Goal: Task Accomplishment & Management: Use online tool/utility

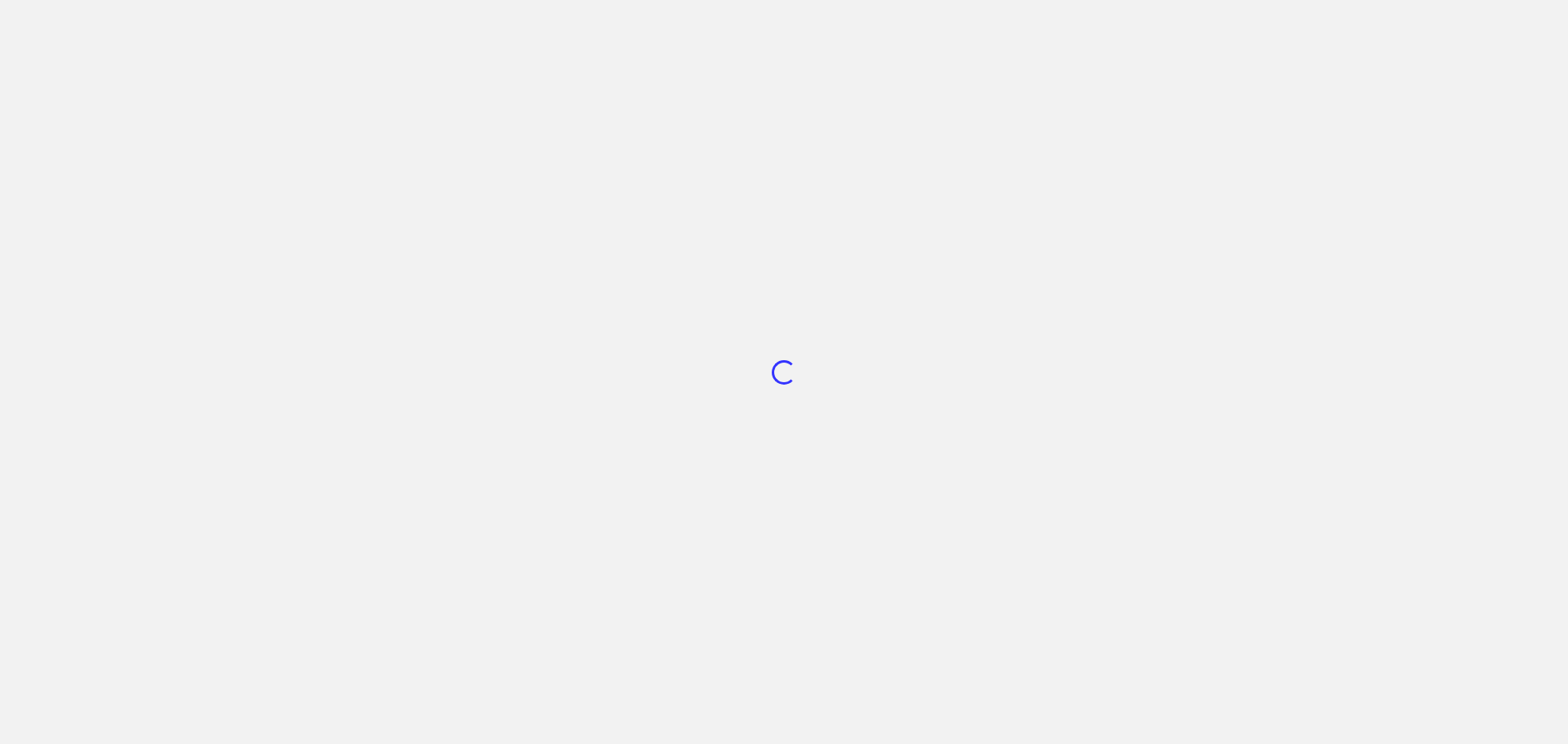
scroll to position [616, 0]
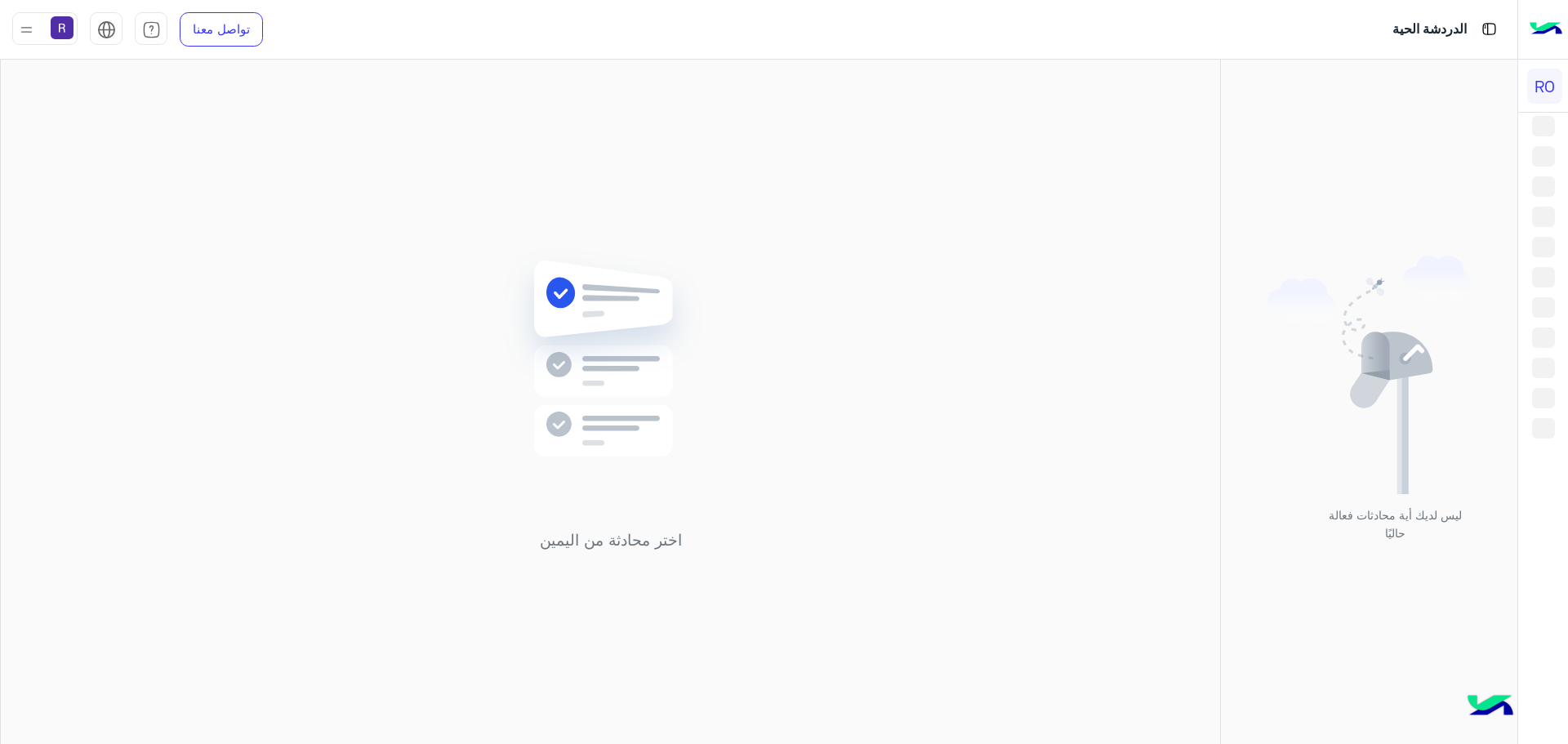
click at [66, 24] on img at bounding box center [62, 28] width 23 height 23
click at [350, 118] on div "اختر محادثة من اليمين" at bounding box center [610, 405] width 1219 height 691
click at [97, 36] on img at bounding box center [106, 30] width 19 height 19
click at [112, 60] on span "عربي" at bounding box center [106, 62] width 28 height 15
click at [614, 415] on img at bounding box center [610, 383] width 236 height 271
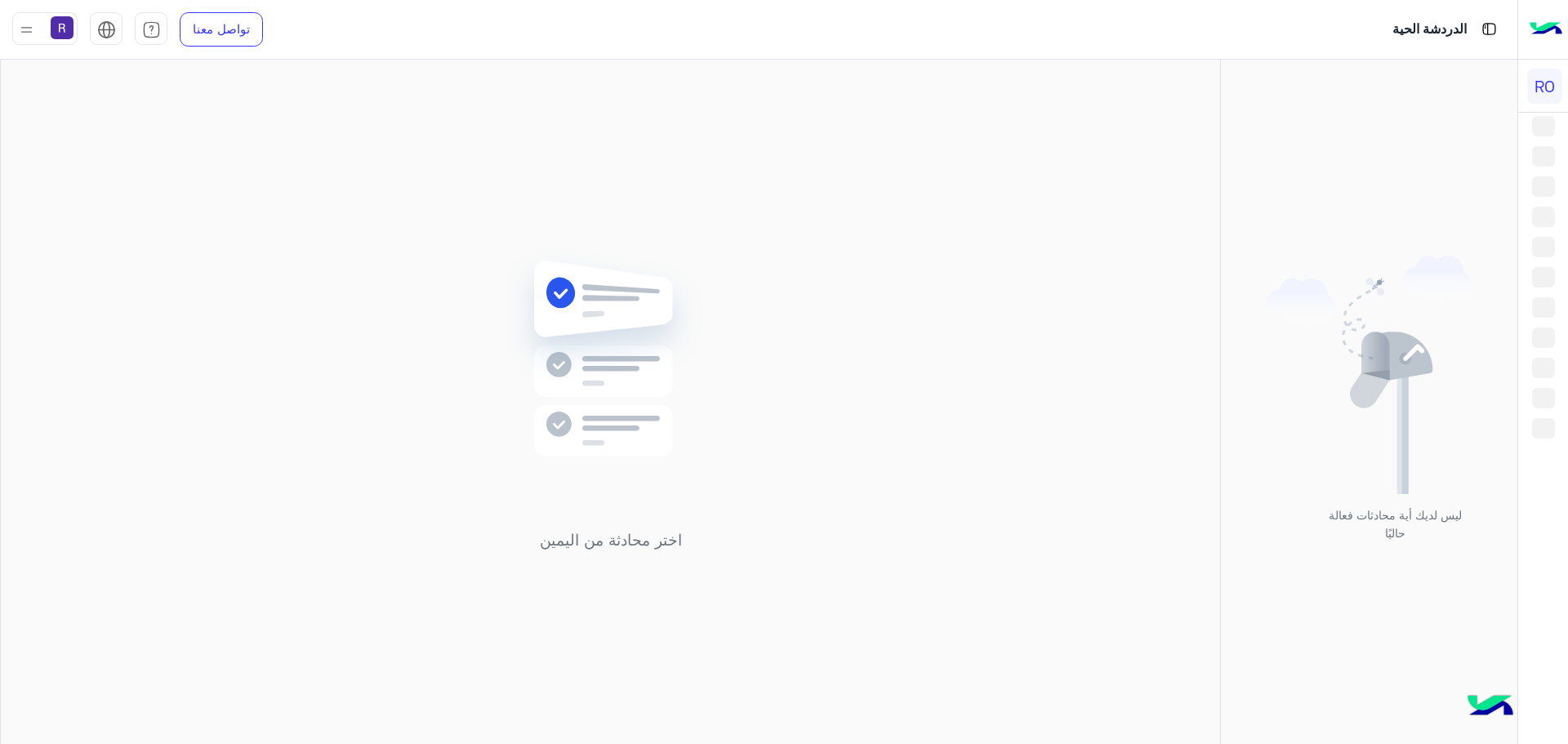
click at [1551, 121] on li at bounding box center [1544, 126] width 23 height 21
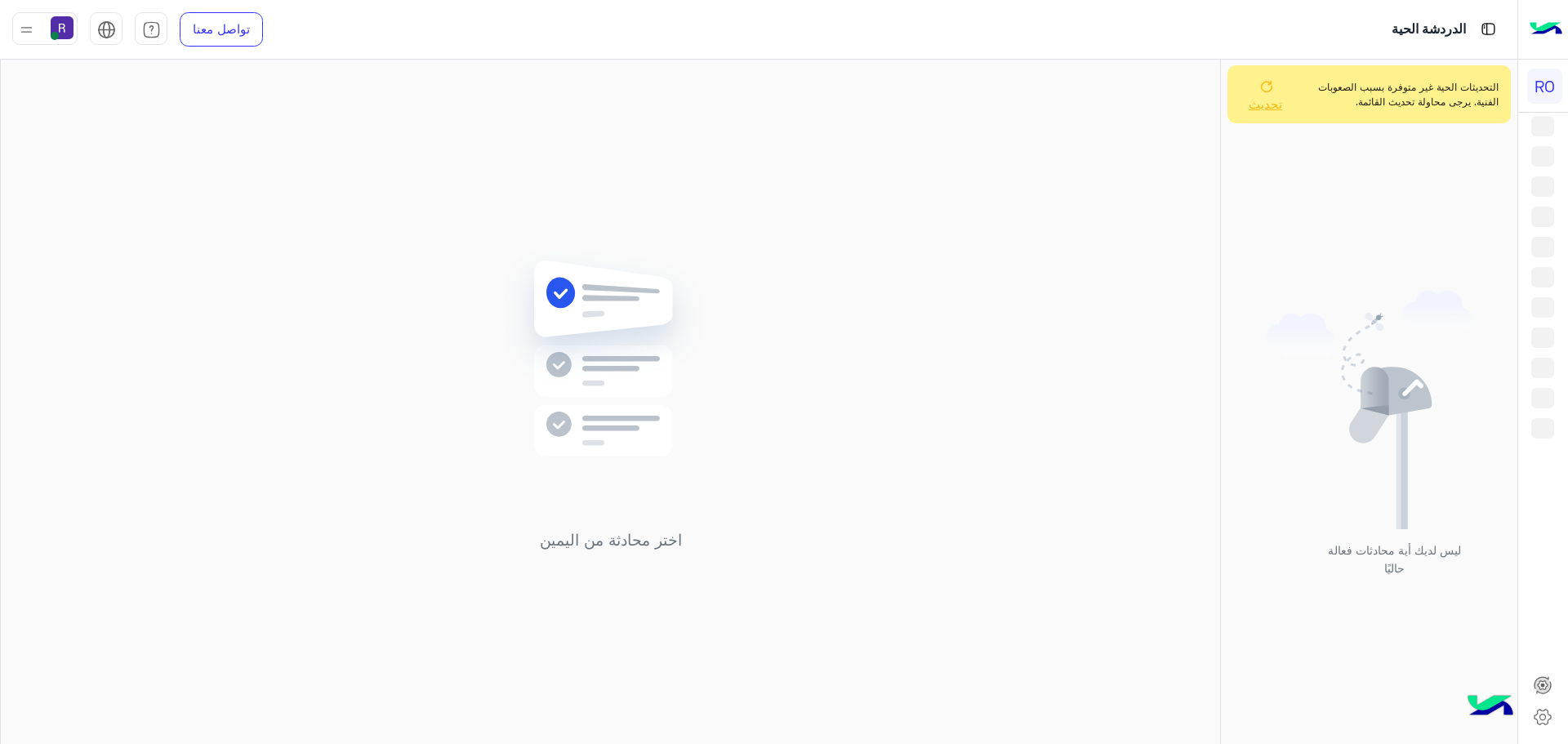
click at [1272, 108] on span "تحديث" at bounding box center [1266, 103] width 33 height 15
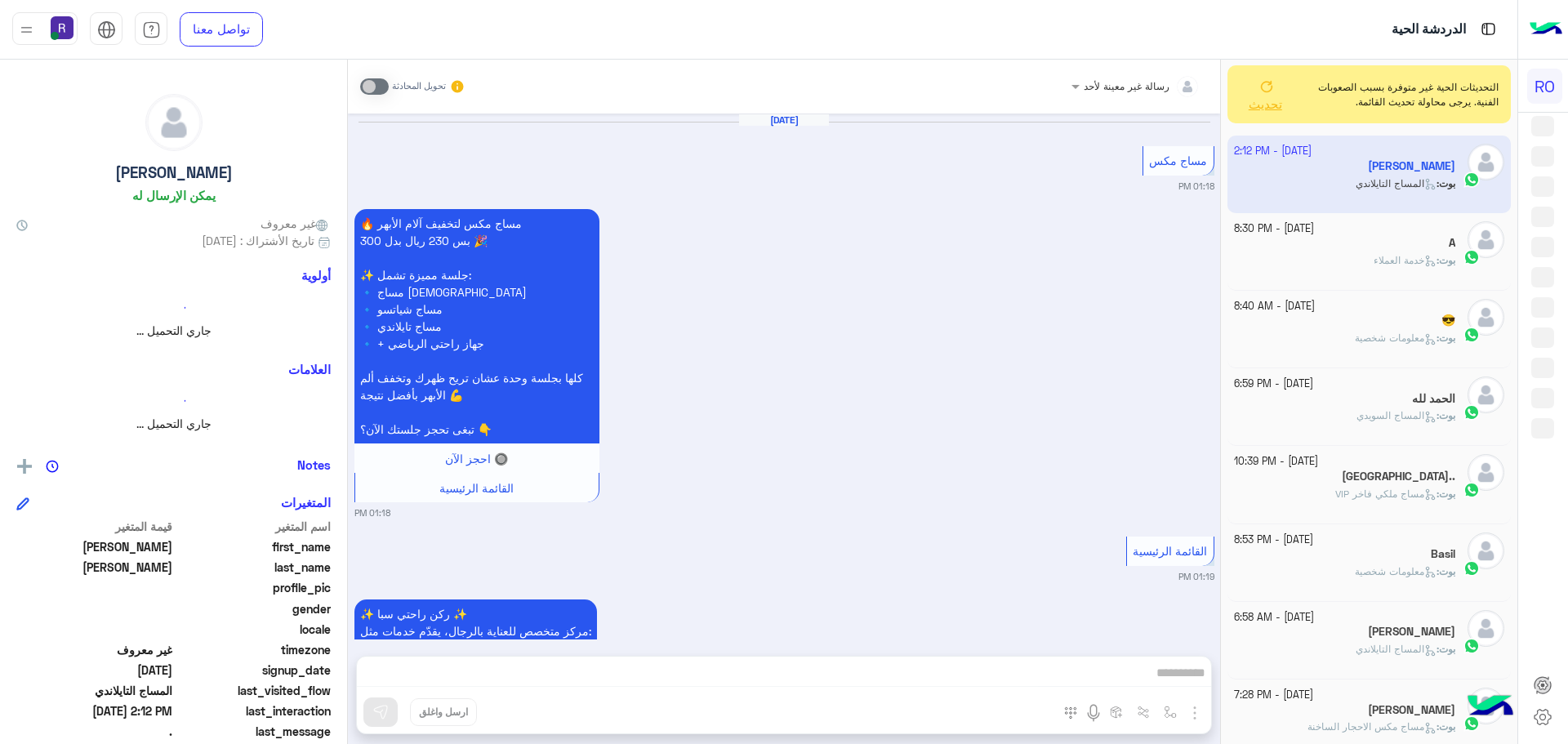
scroll to position [2441, 0]
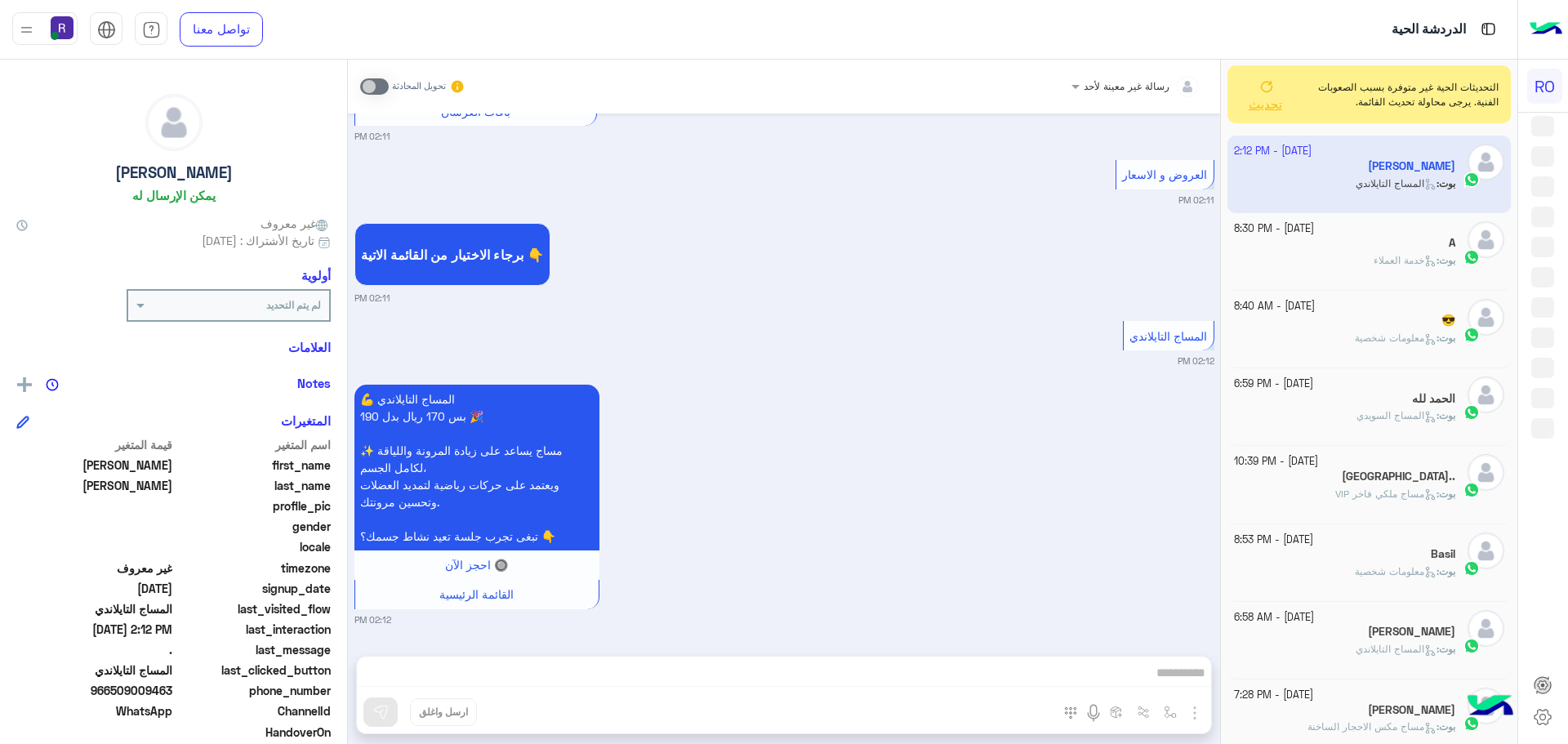
click at [1266, 85] on icon at bounding box center [1267, 87] width 13 height 13
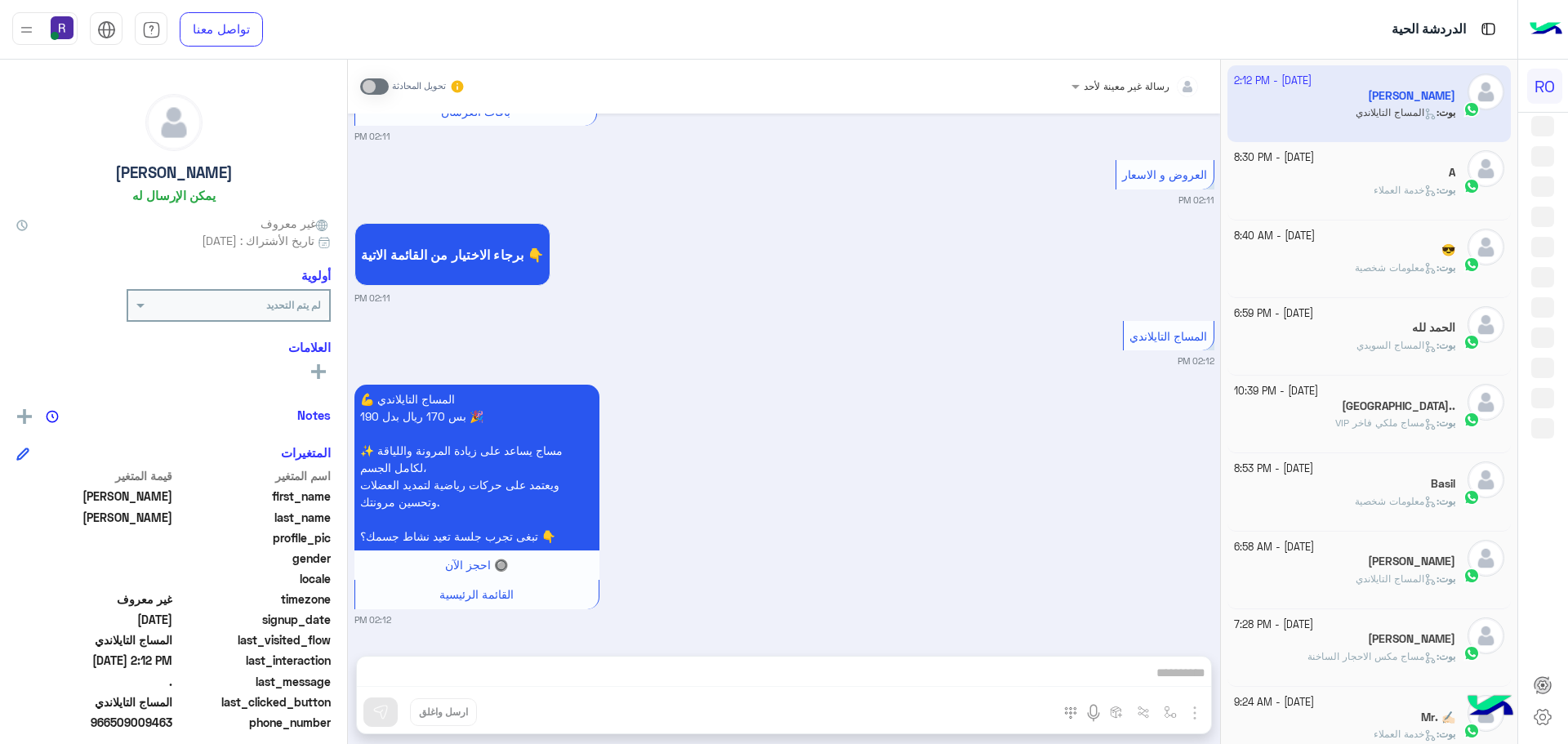
click at [1348, 185] on div "بوت : خدمة العملاء" at bounding box center [1345, 197] width 222 height 29
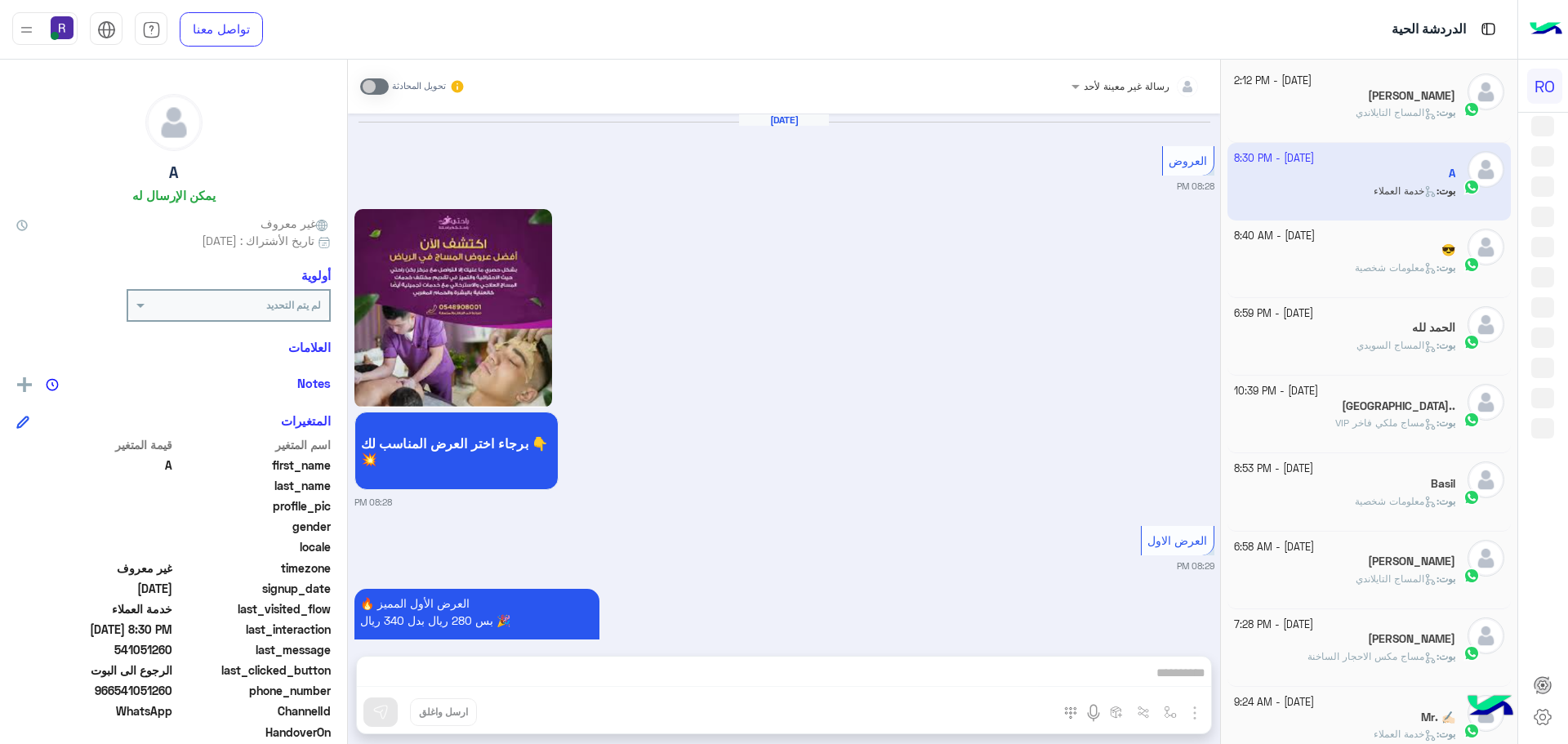
scroll to position [1744, 0]
